Goal: Transaction & Acquisition: Purchase product/service

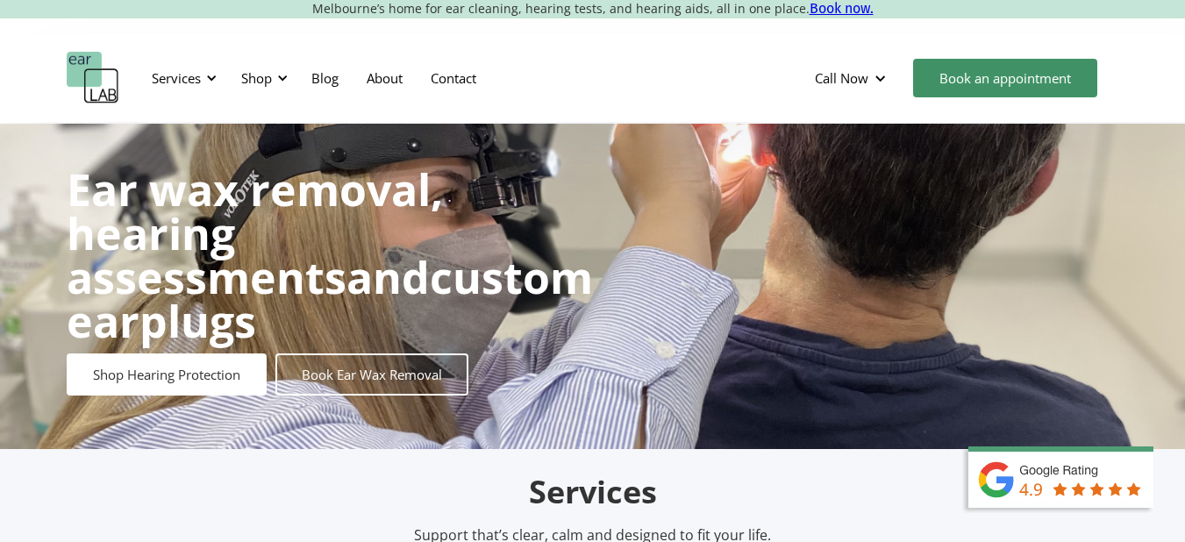
click at [275, 77] on div "Shop" at bounding box center [262, 78] width 62 height 53
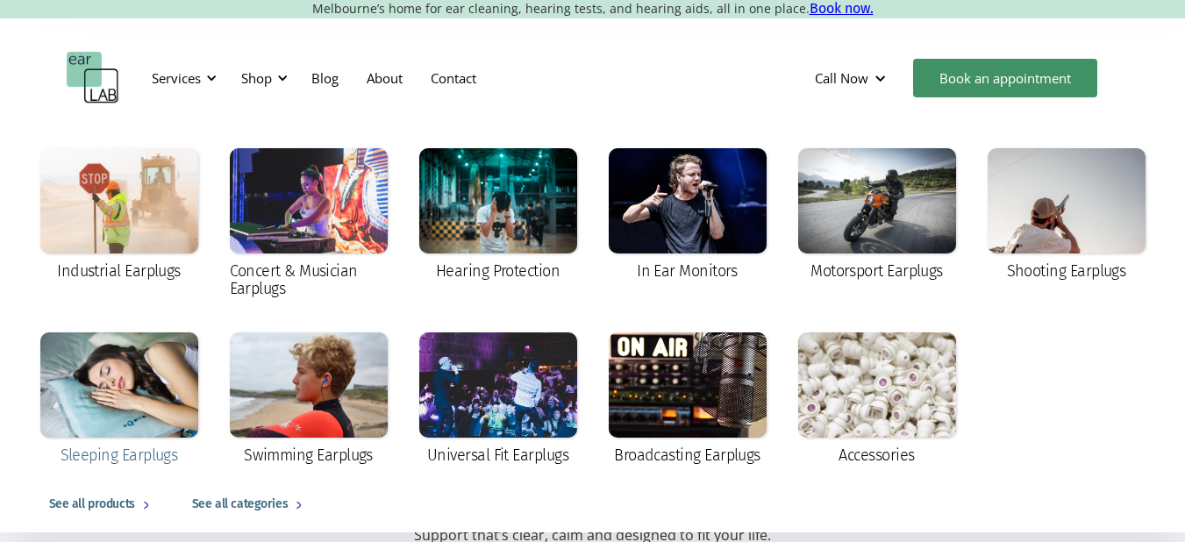
click at [154, 394] on div at bounding box center [119, 385] width 158 height 105
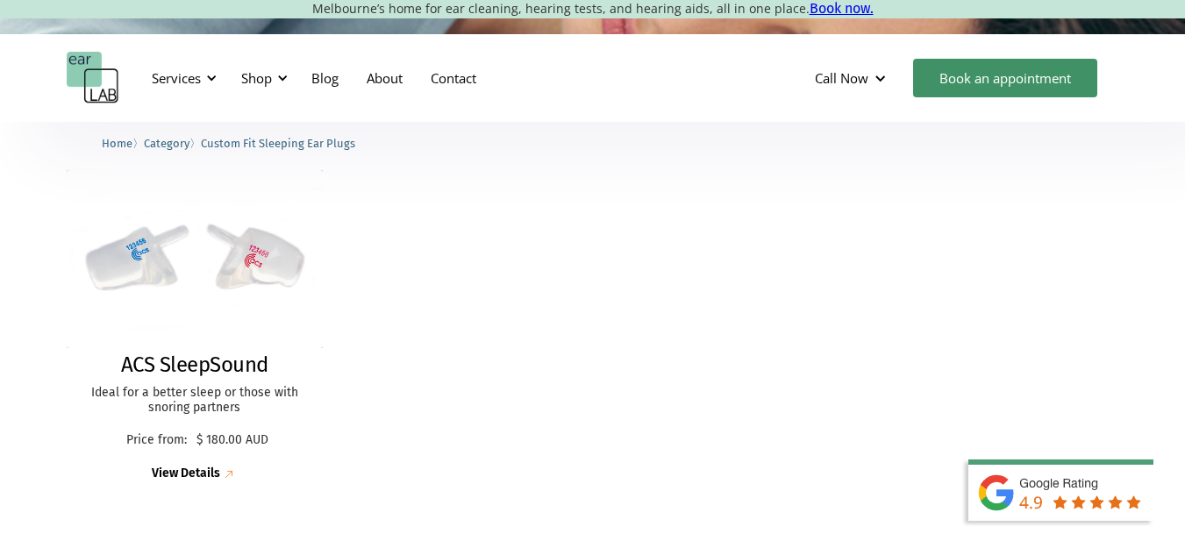
scroll to position [463, 0]
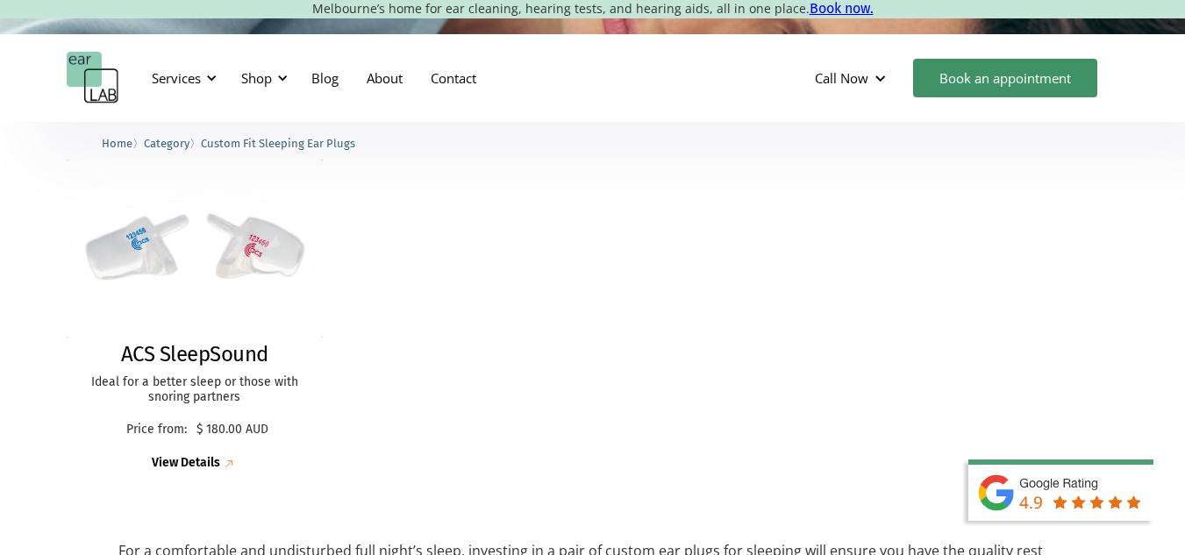
click at [621, 340] on div "ACS SleepSound Ideal for a better sleep or those with snoring partners Price fr…" at bounding box center [593, 316] width 1053 height 348
click at [579, 344] on div "ACS SleepSound Ideal for a better sleep or those with snoring partners Price fr…" at bounding box center [593, 316] width 1053 height 348
click at [575, 341] on div "ACS SleepSound Ideal for a better sleep or those with snoring partners Price fr…" at bounding box center [593, 316] width 1053 height 348
click at [583, 399] on div "ACS SleepSound Ideal for a better sleep or those with snoring partners Price fr…" at bounding box center [593, 316] width 1053 height 348
